Goal: Check status: Check status

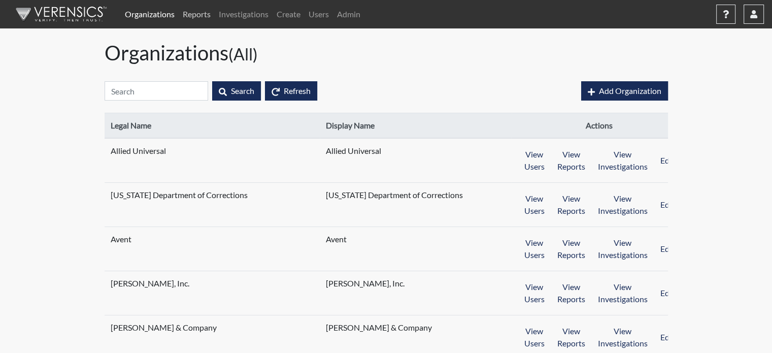
click at [205, 17] on link "Reports" at bounding box center [197, 14] width 36 height 20
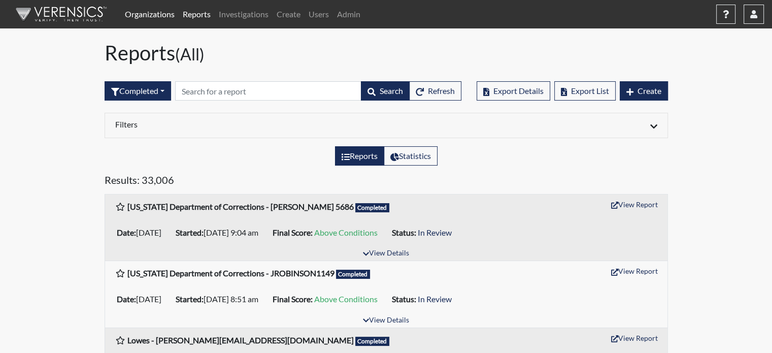
click at [158, 10] on link "Organizations" at bounding box center [150, 14] width 58 height 20
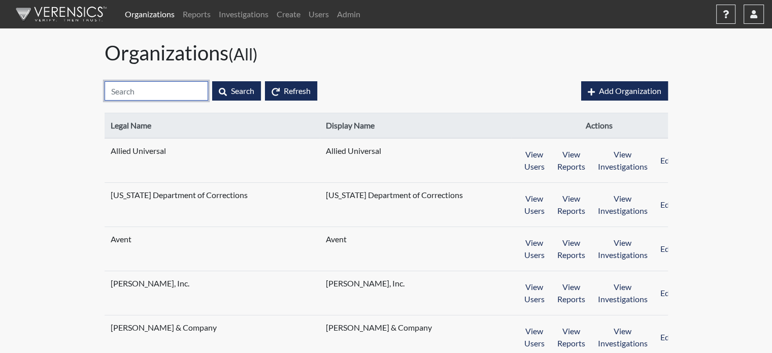
click at [157, 94] on input "text" at bounding box center [157, 90] width 104 height 19
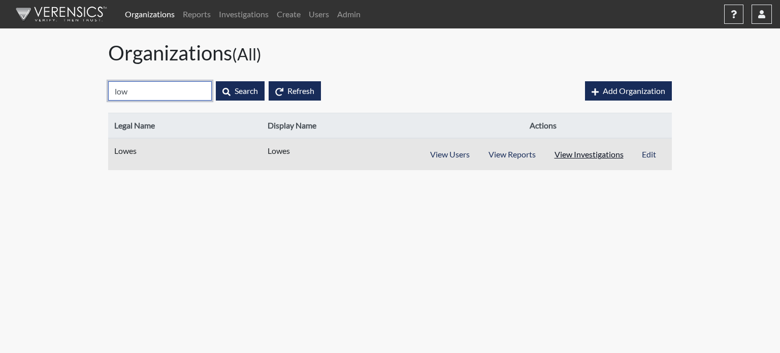
type input "low"
click at [584, 152] on button "View Investigations" at bounding box center [589, 154] width 88 height 19
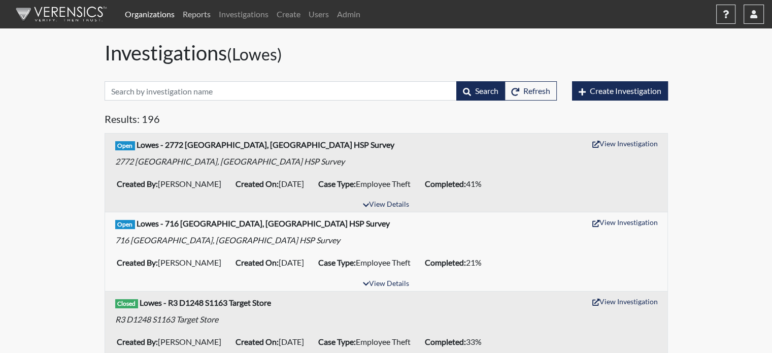
click at [200, 13] on link "Reports" at bounding box center [197, 14] width 36 height 20
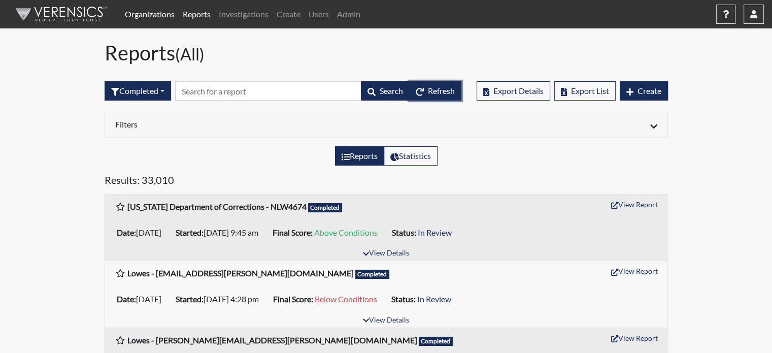
click at [428, 90] on span "Refresh" at bounding box center [441, 91] width 27 height 10
